Goal: Find specific page/section: Find specific page/section

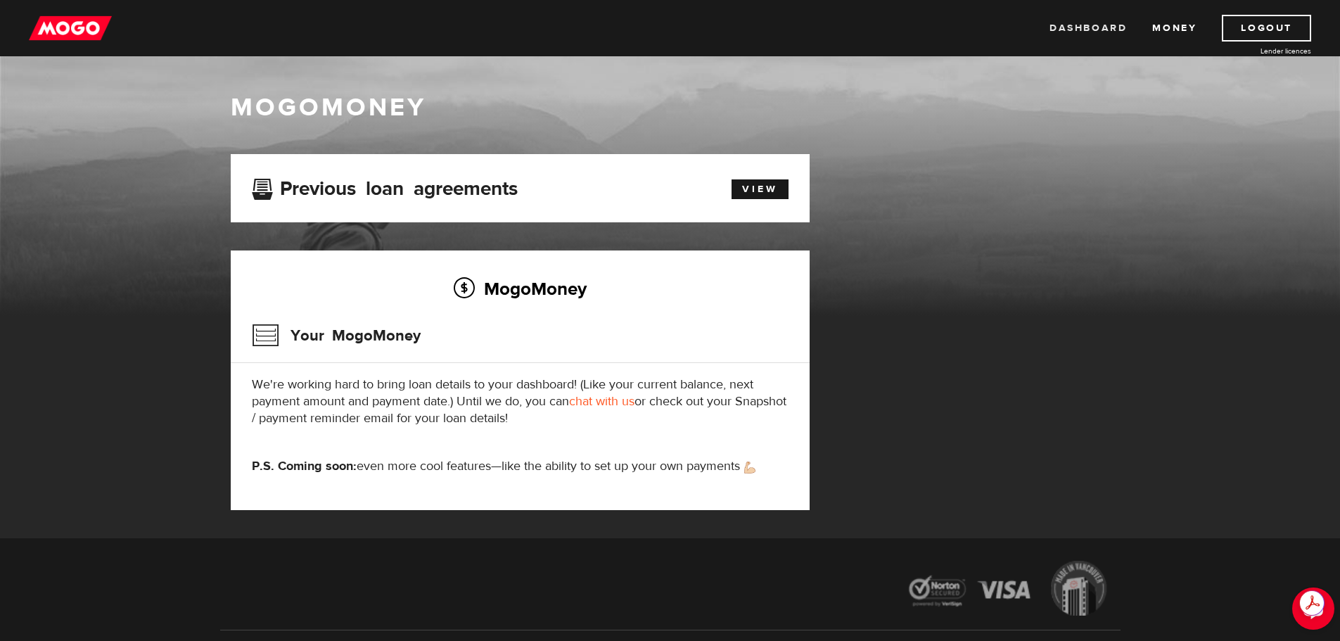
click at [1108, 27] on link "Dashboard" at bounding box center [1087, 28] width 77 height 27
click at [764, 189] on link "View" at bounding box center [759, 189] width 57 height 20
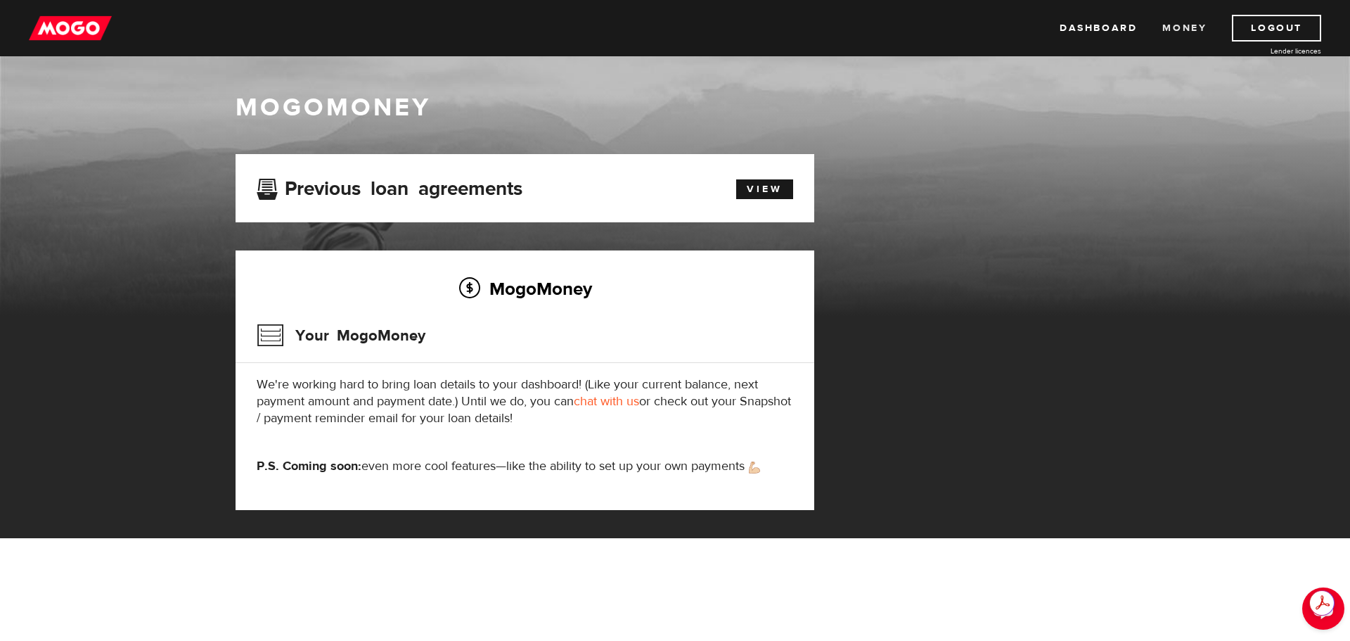
click at [1184, 33] on link "Money" at bounding box center [1184, 28] width 44 height 27
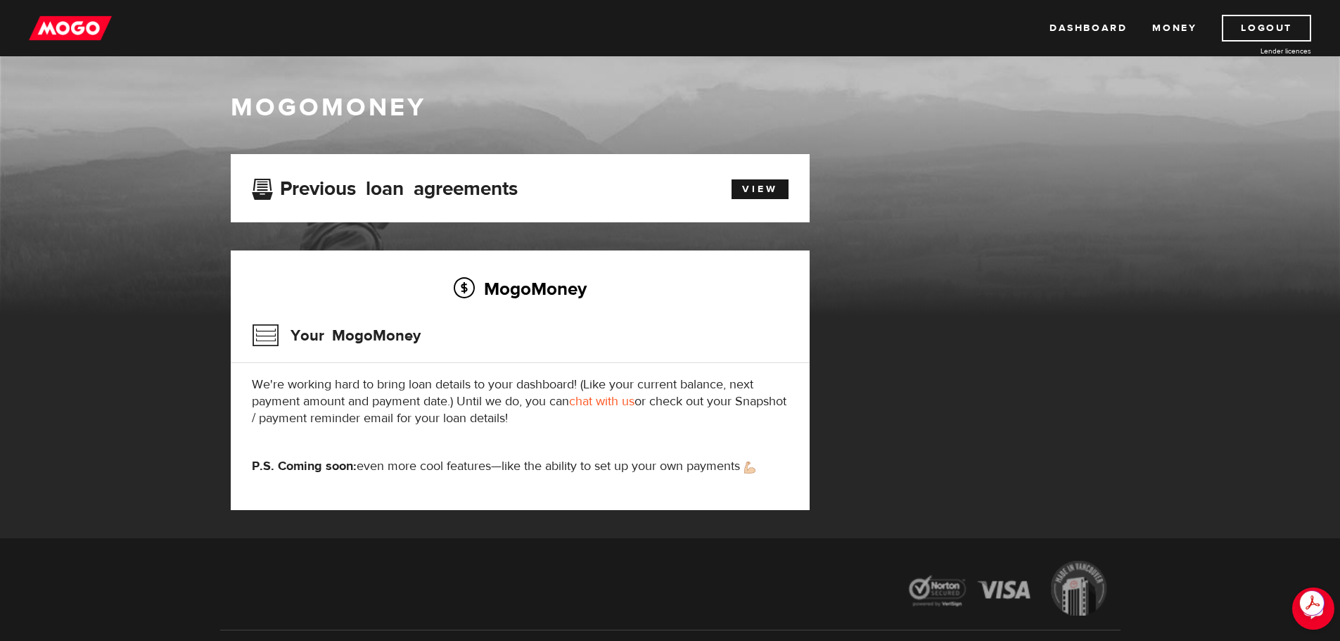
click at [71, 32] on img at bounding box center [70, 28] width 83 height 27
click at [63, 26] on img at bounding box center [70, 28] width 83 height 27
click at [616, 402] on link "chat with us" at bounding box center [601, 401] width 65 height 16
